Goal: Task Accomplishment & Management: Manage account settings

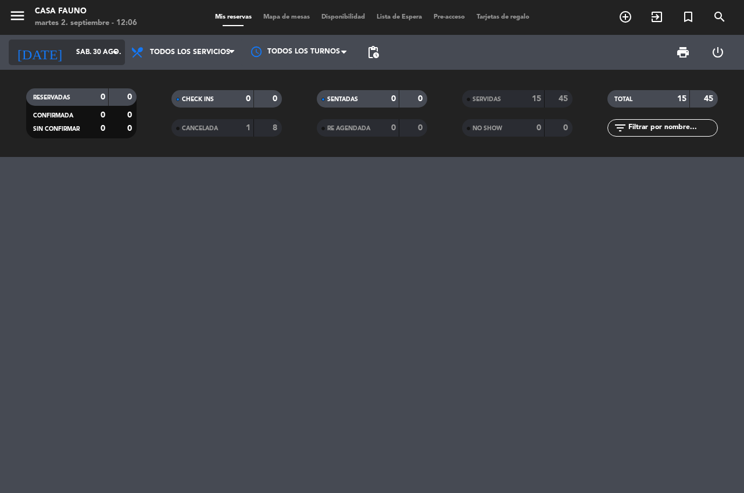
click at [109, 56] on icon "arrow_drop_down" at bounding box center [115, 52] width 14 height 14
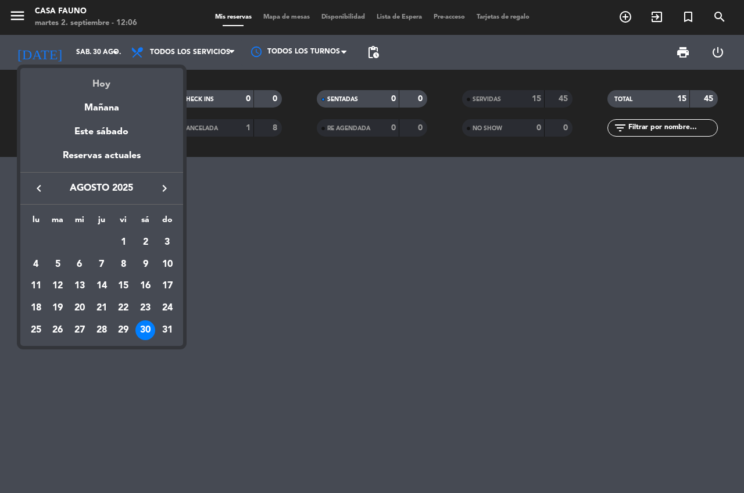
click at [104, 85] on div "Hoy" at bounding box center [101, 80] width 163 height 24
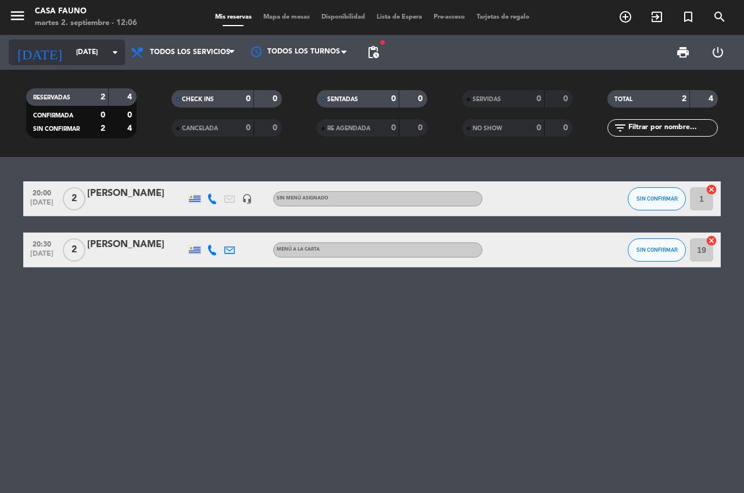
click at [116, 56] on icon "arrow_drop_down" at bounding box center [115, 52] width 14 height 14
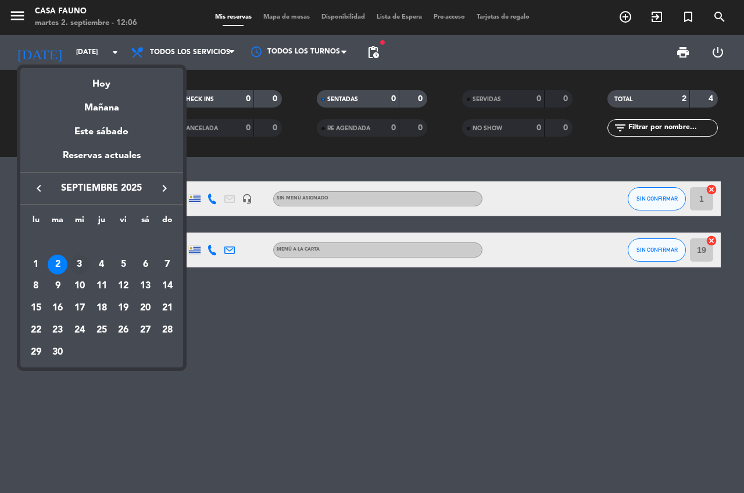
click at [79, 263] on div "3" at bounding box center [80, 265] width 20 height 20
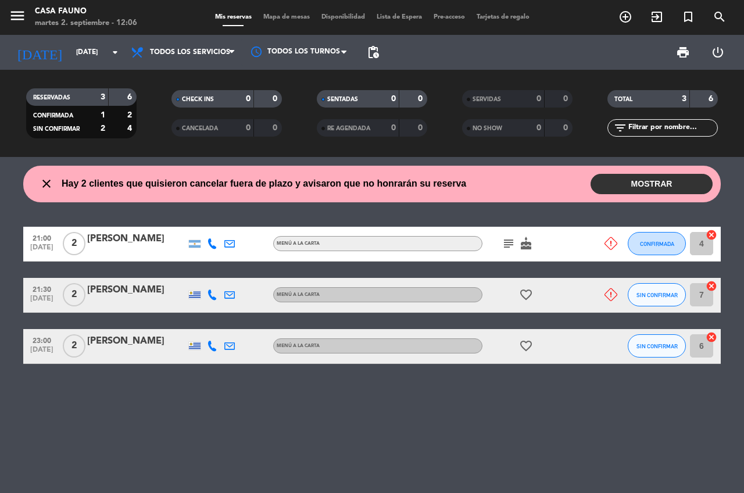
click at [658, 186] on button "MOSTRAR" at bounding box center [652, 184] width 122 height 20
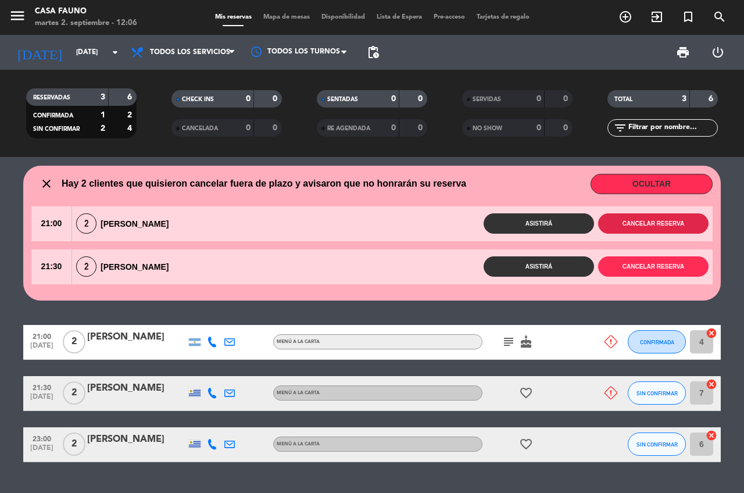
click at [689, 216] on button "Cancelar reserva" at bounding box center [653, 223] width 110 height 20
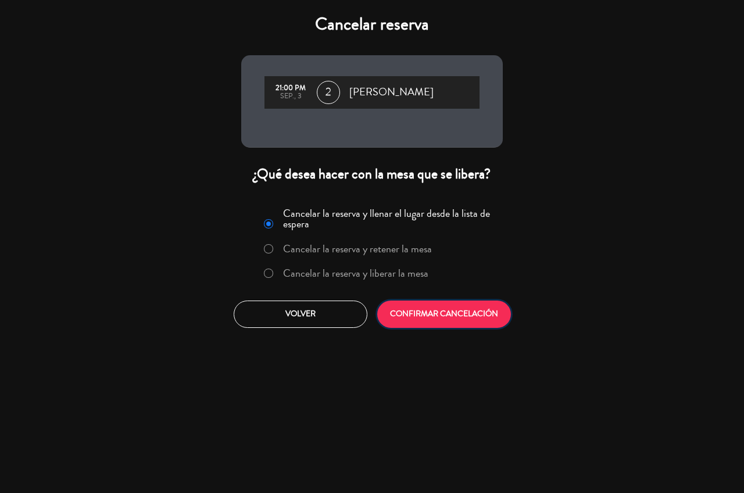
click at [481, 315] on button "CONFIRMAR CANCELACIÓN" at bounding box center [444, 314] width 134 height 27
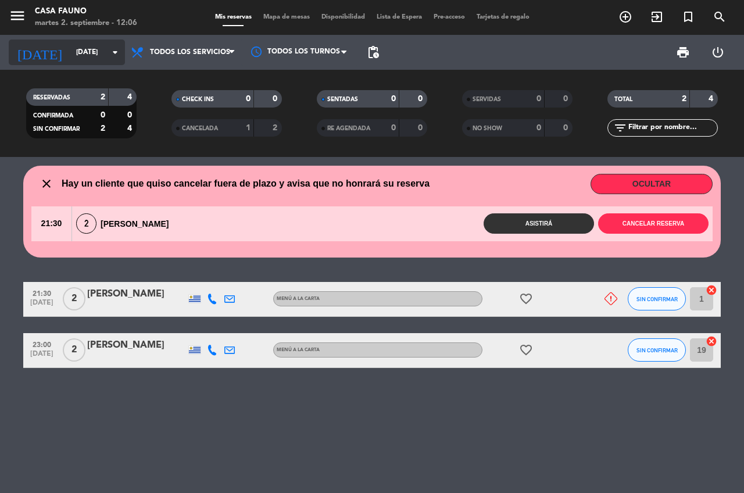
click at [112, 53] on icon "arrow_drop_down" at bounding box center [115, 52] width 14 height 14
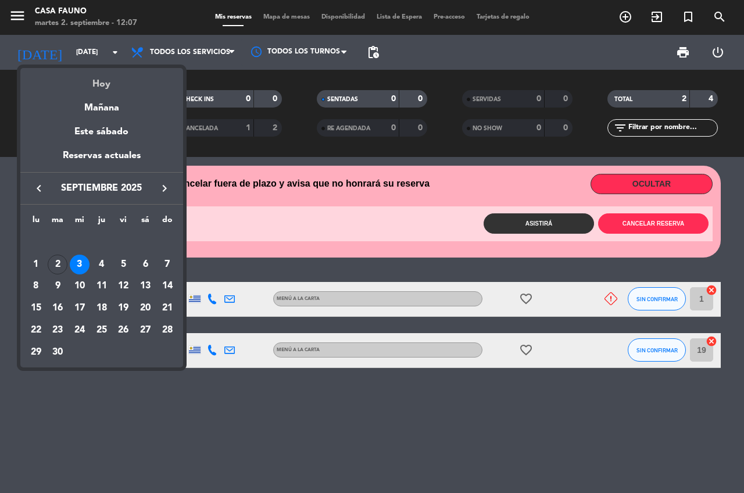
click at [112, 90] on div "Hoy" at bounding box center [101, 80] width 163 height 24
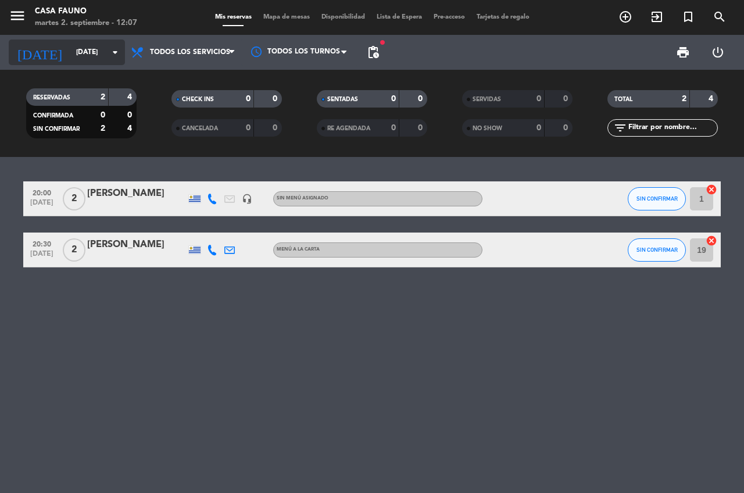
click at [102, 52] on input "[DATE]" at bounding box center [116, 52] width 92 height 20
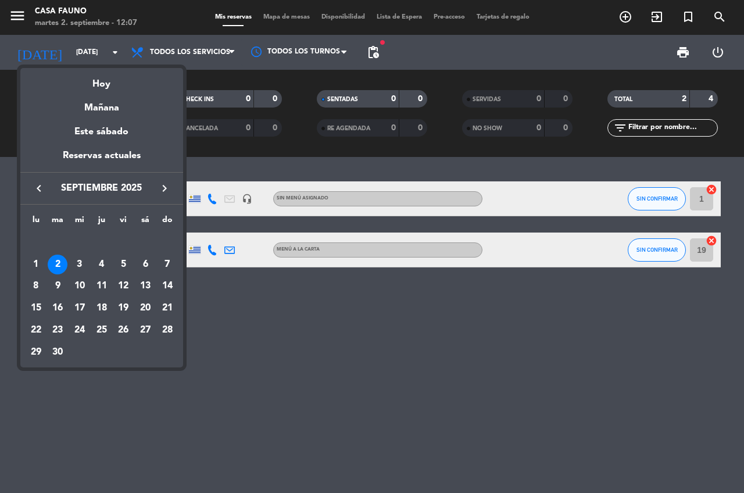
click at [226, 283] on div at bounding box center [372, 246] width 744 height 493
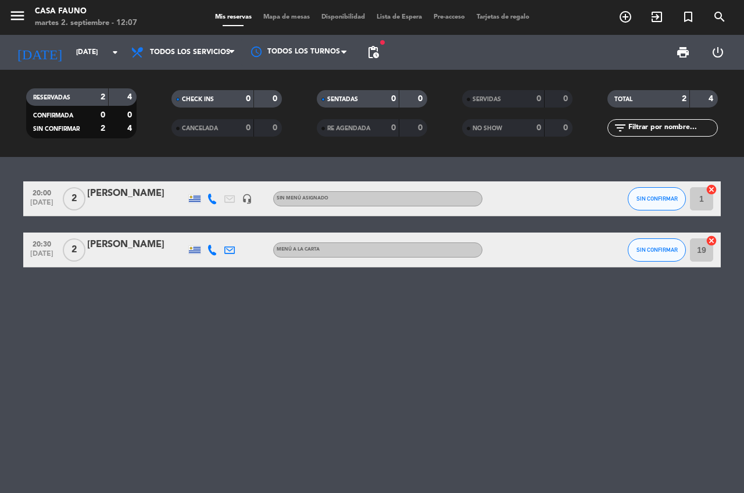
click at [213, 247] on icon at bounding box center [212, 250] width 10 height 10
click at [205, 297] on div "20:00 [DATE] 2 [PERSON_NAME] headset_mic Sin menú asignado SIN CONFIRMAR 1 canc…" at bounding box center [372, 325] width 744 height 336
click at [208, 202] on icon at bounding box center [212, 199] width 10 height 10
click at [161, 304] on div "20:00 [DATE] 2 [PERSON_NAME] [PHONE_NUMBER] Copiar content_paste | headset_mic …" at bounding box center [372, 325] width 744 height 336
click at [112, 52] on icon "arrow_drop_down" at bounding box center [115, 52] width 14 height 14
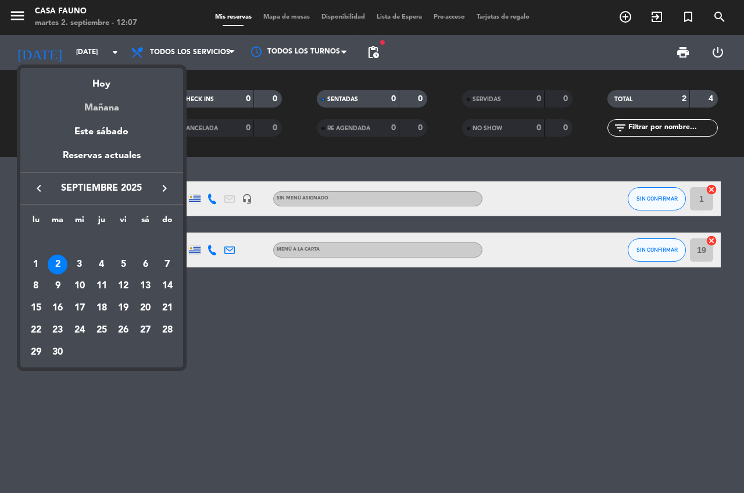
click at [122, 111] on div "Mañana" at bounding box center [101, 104] width 163 height 24
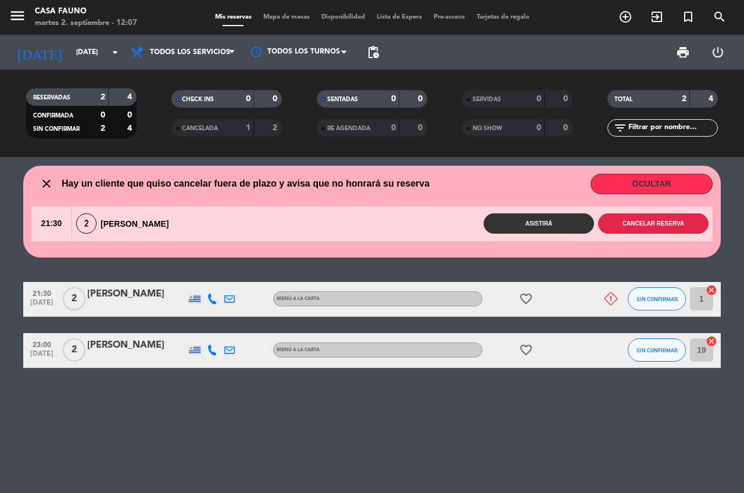
click at [658, 226] on button "Cancelar reserva" at bounding box center [653, 223] width 110 height 20
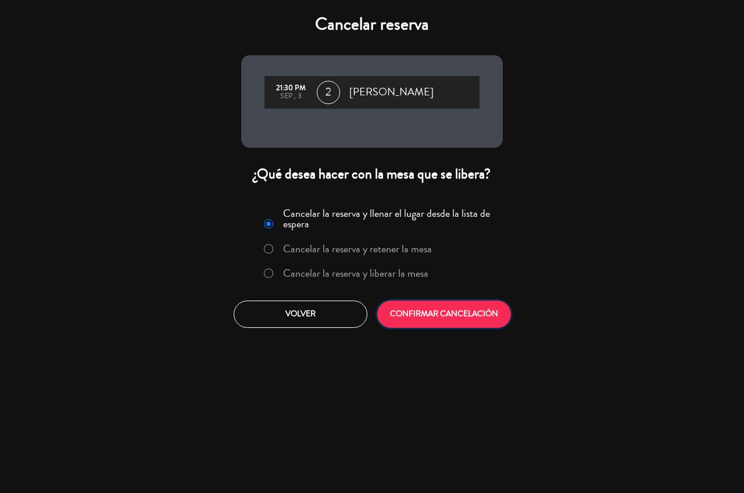
click at [470, 325] on button "CONFIRMAR CANCELACIÓN" at bounding box center [444, 314] width 134 height 27
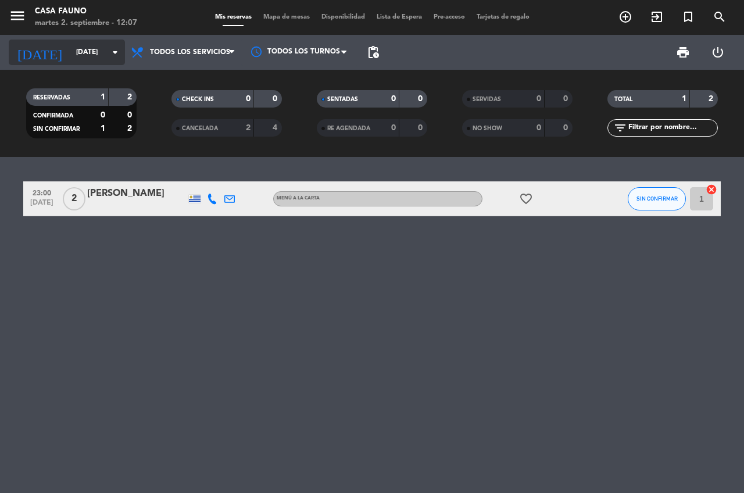
click at [105, 56] on input "[DATE]" at bounding box center [116, 52] width 92 height 20
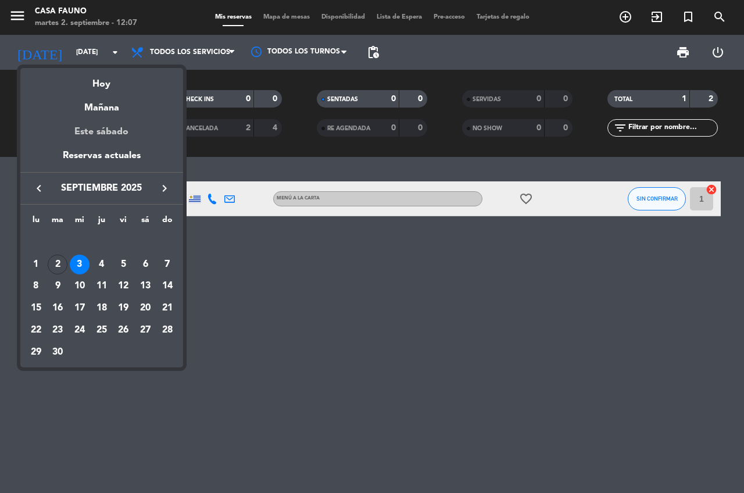
click at [108, 120] on div "Este sábado" at bounding box center [101, 132] width 163 height 33
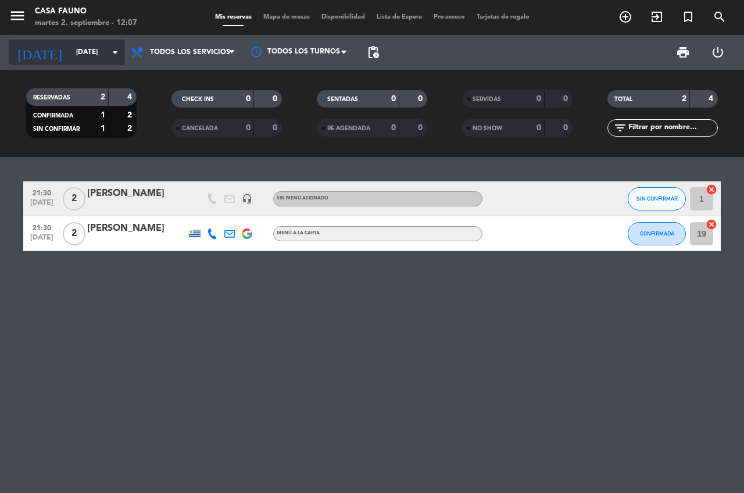
click at [113, 50] on icon "arrow_drop_down" at bounding box center [115, 52] width 14 height 14
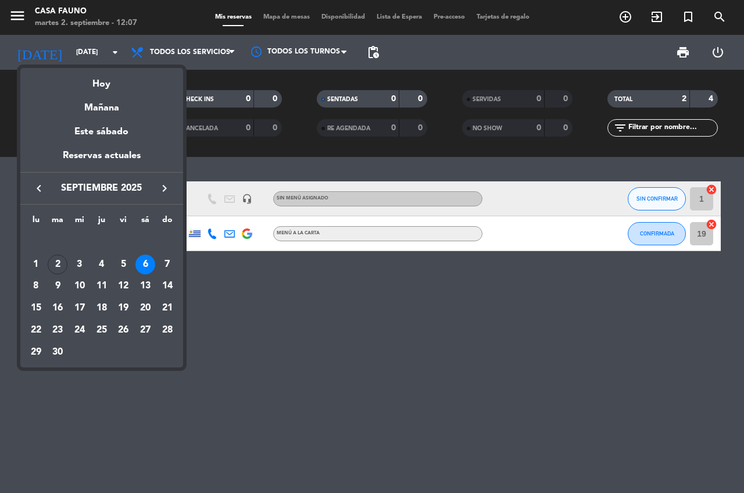
click at [286, 298] on div at bounding box center [372, 246] width 744 height 493
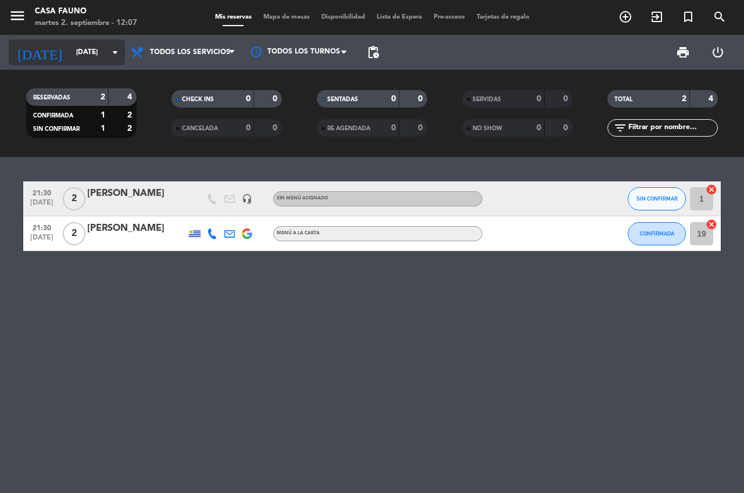
click at [114, 52] on icon "arrow_drop_down" at bounding box center [115, 52] width 14 height 14
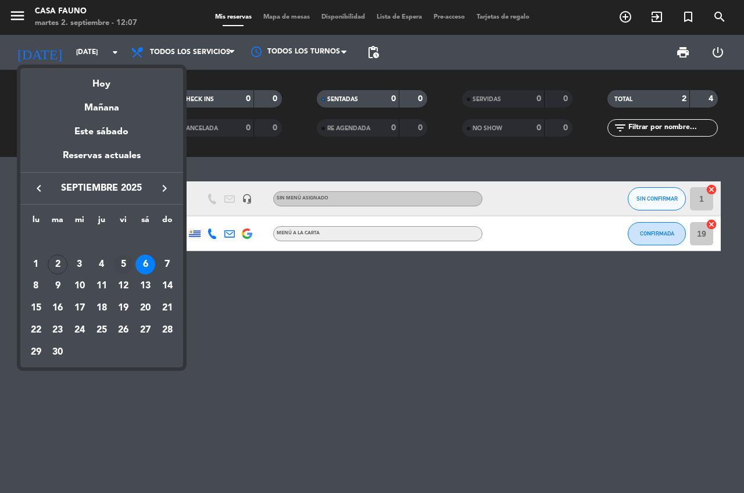
click at [125, 263] on div "5" at bounding box center [123, 265] width 20 height 20
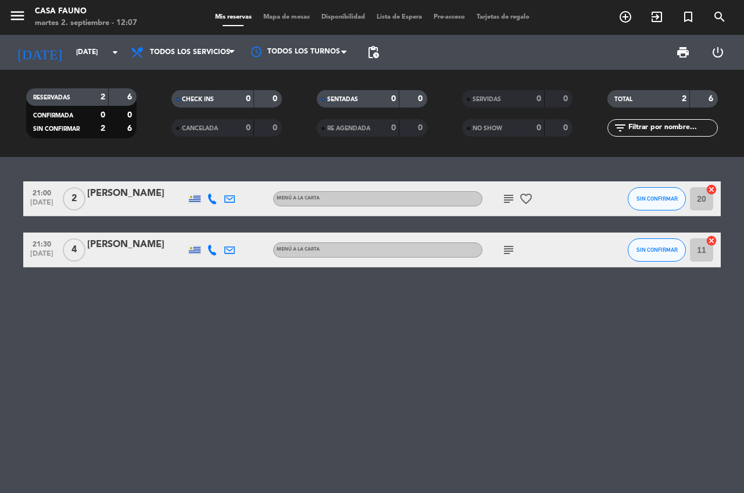
click at [505, 199] on icon "subject" at bounding box center [509, 199] width 14 height 14
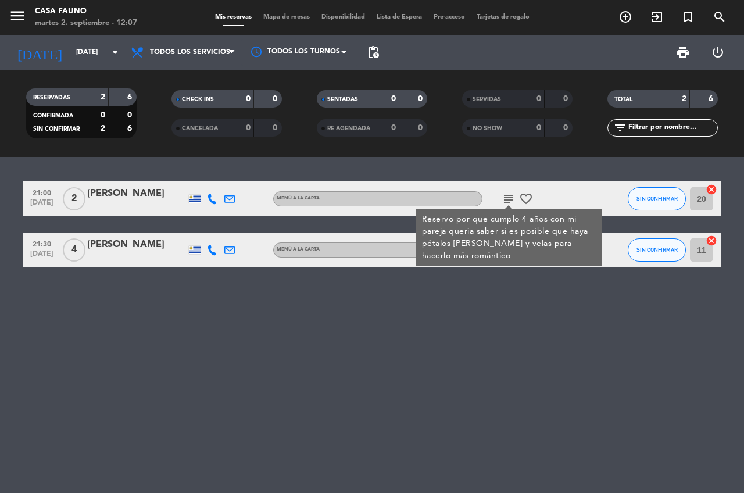
click at [382, 374] on div "21:00 [DATE] 2 [PERSON_NAME] MENÚ A LA CARTA subject Reservo por que cumplo 4 a…" at bounding box center [372, 325] width 744 height 336
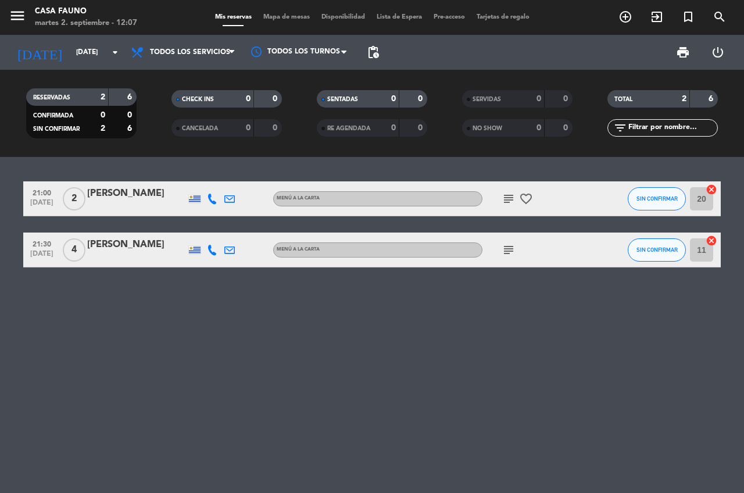
click at [515, 245] on icon "subject" at bounding box center [509, 250] width 14 height 14
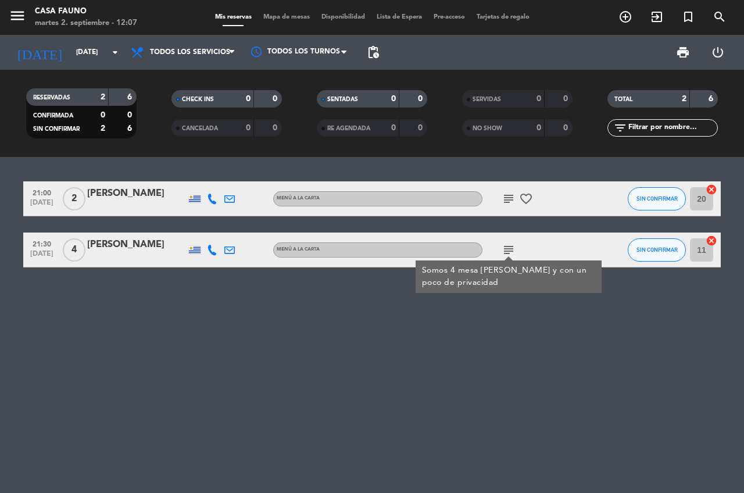
click at [198, 333] on div "21:00 [DATE] 2 [PERSON_NAME] MENÚ A LA CARTA subject favorite_border SIN CONFIR…" at bounding box center [372, 325] width 744 height 336
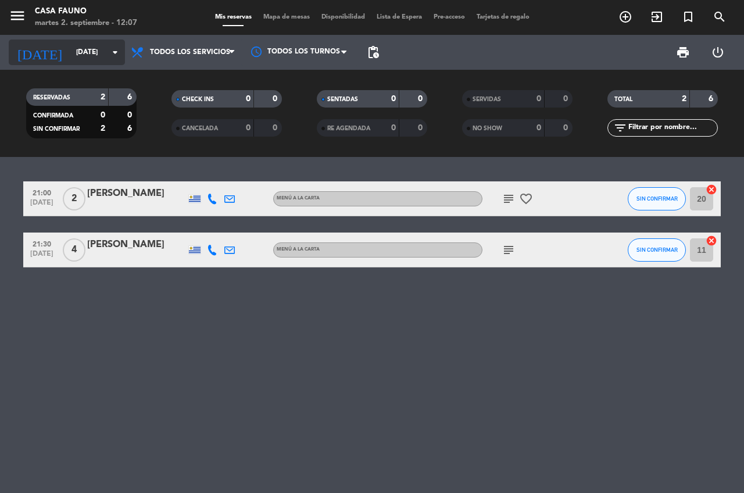
click at [116, 56] on icon "arrow_drop_down" at bounding box center [115, 52] width 14 height 14
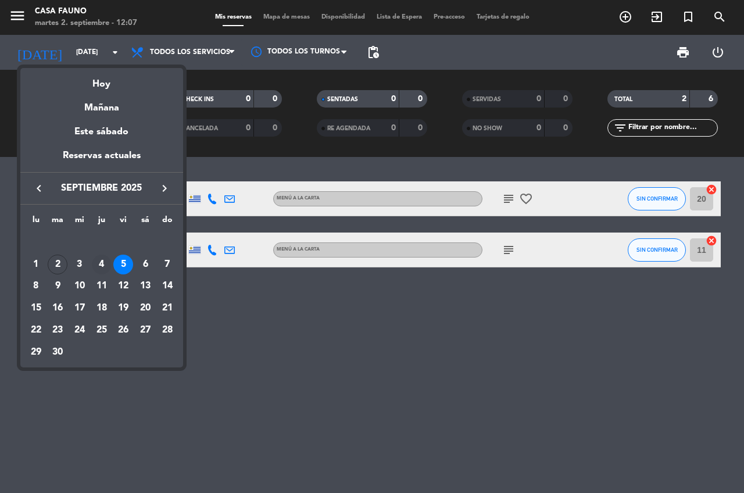
click at [101, 263] on div "4" at bounding box center [102, 265] width 20 height 20
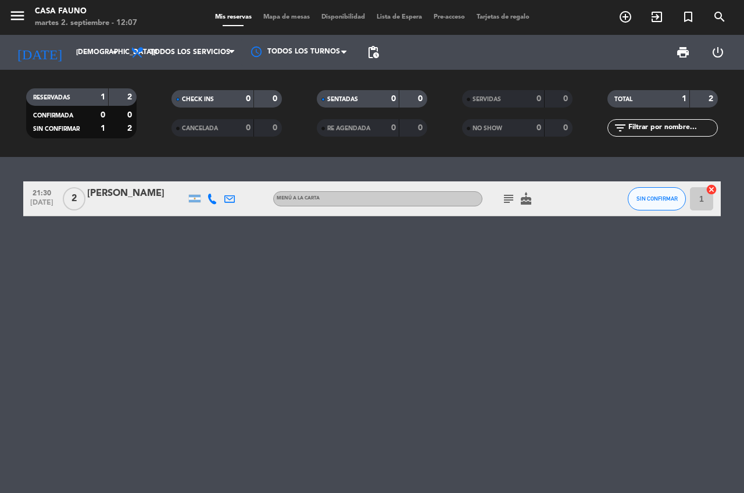
click at [506, 199] on icon "subject" at bounding box center [509, 199] width 14 height 14
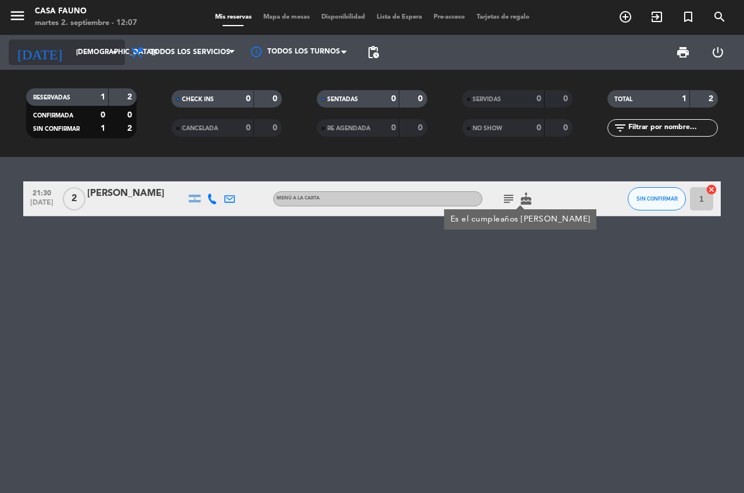
click at [101, 42] on input "[DEMOGRAPHIC_DATA][DATE]" at bounding box center [116, 52] width 92 height 20
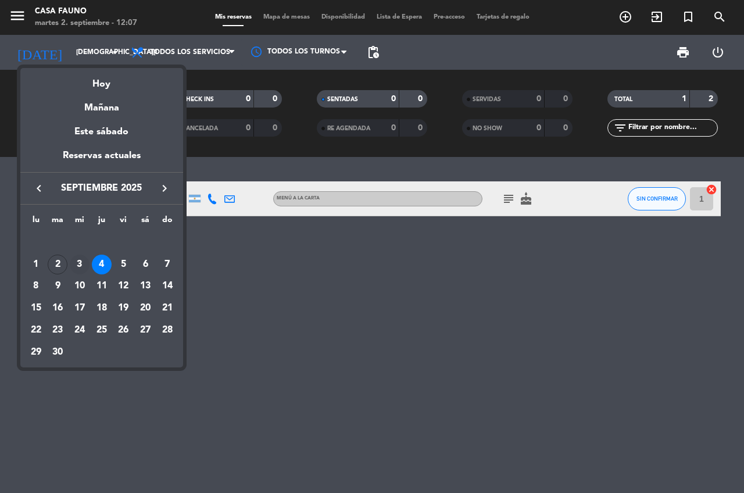
click at [79, 263] on div "3" at bounding box center [80, 265] width 20 height 20
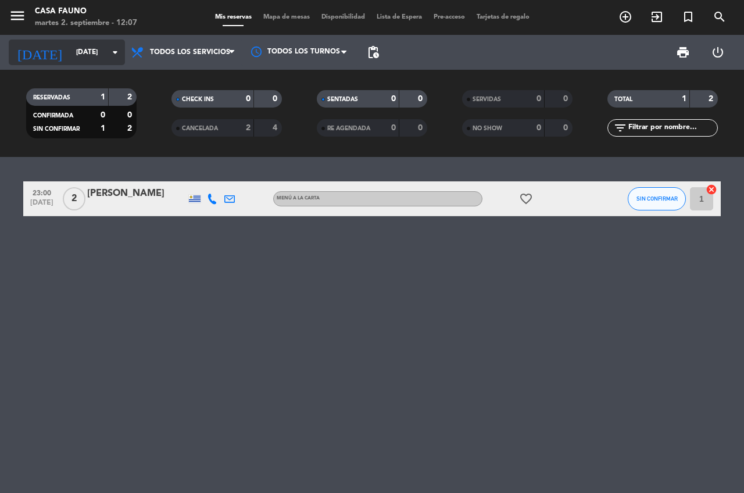
click at [71, 58] on input "[DATE]" at bounding box center [116, 52] width 92 height 20
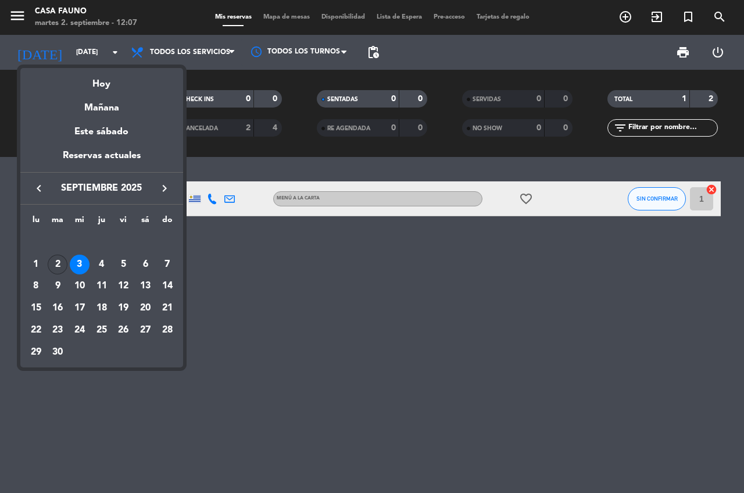
click at [57, 263] on div "2" at bounding box center [58, 265] width 20 height 20
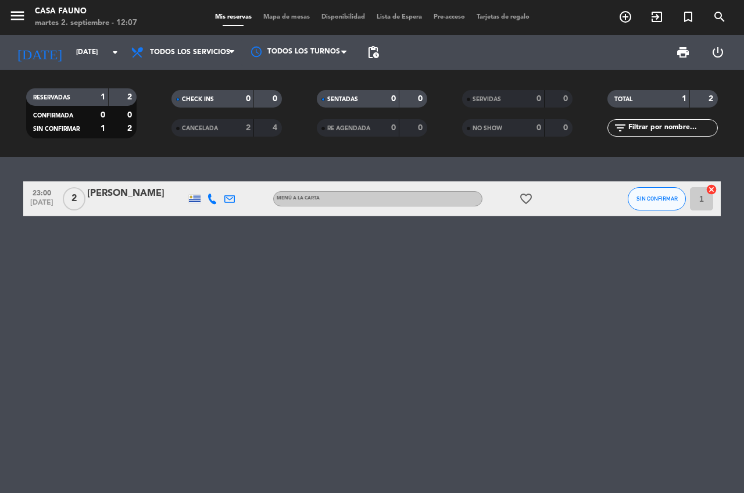
type input "[DATE]"
